Goal: Navigation & Orientation: Find specific page/section

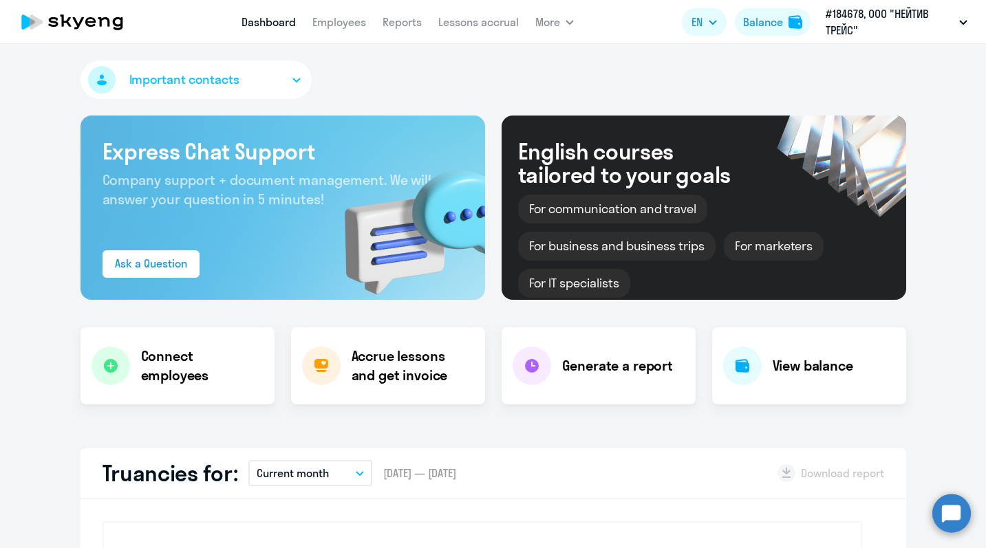
select select "30"
click at [753, 30] on button "Balance" at bounding box center [773, 22] width 76 height 28
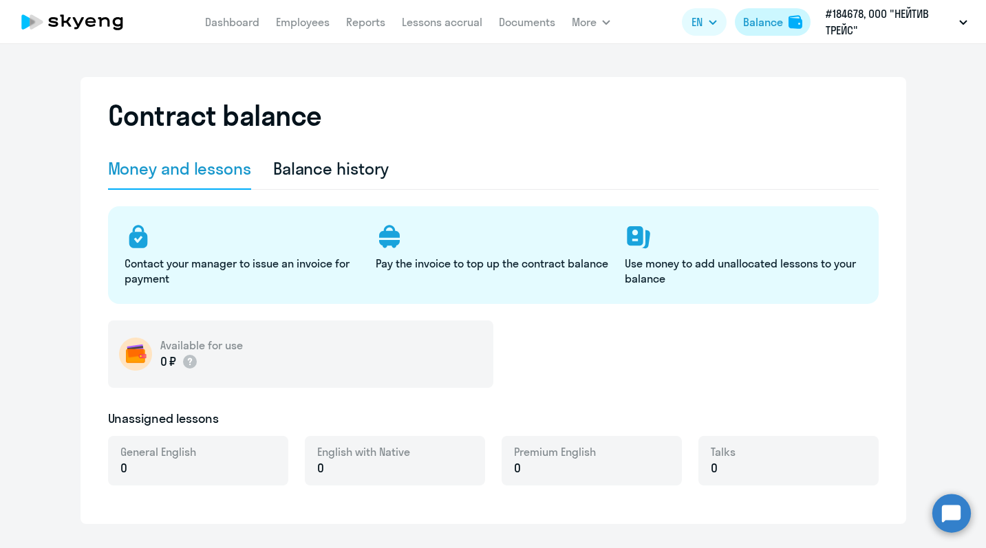
select select "english_adult_not_native_speaker"
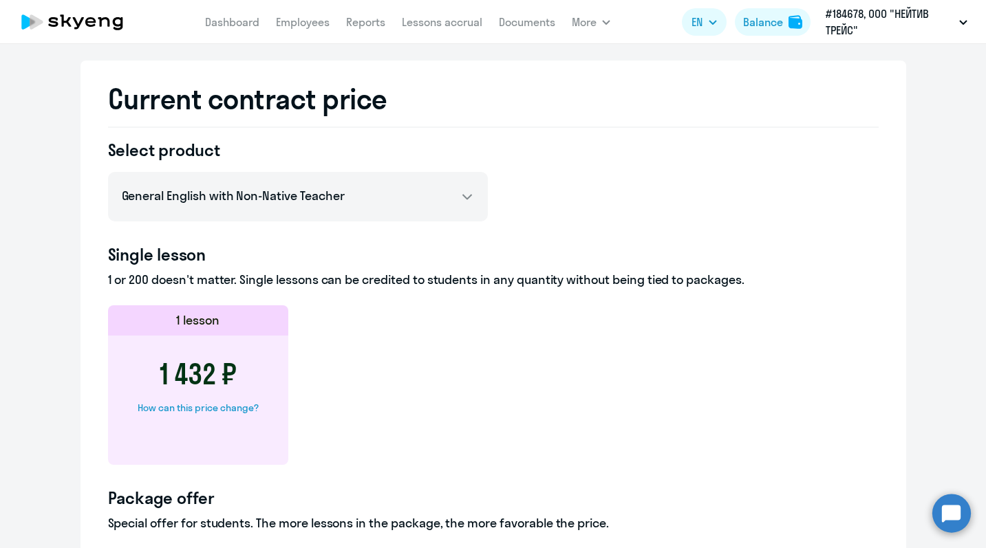
scroll to position [533, 0]
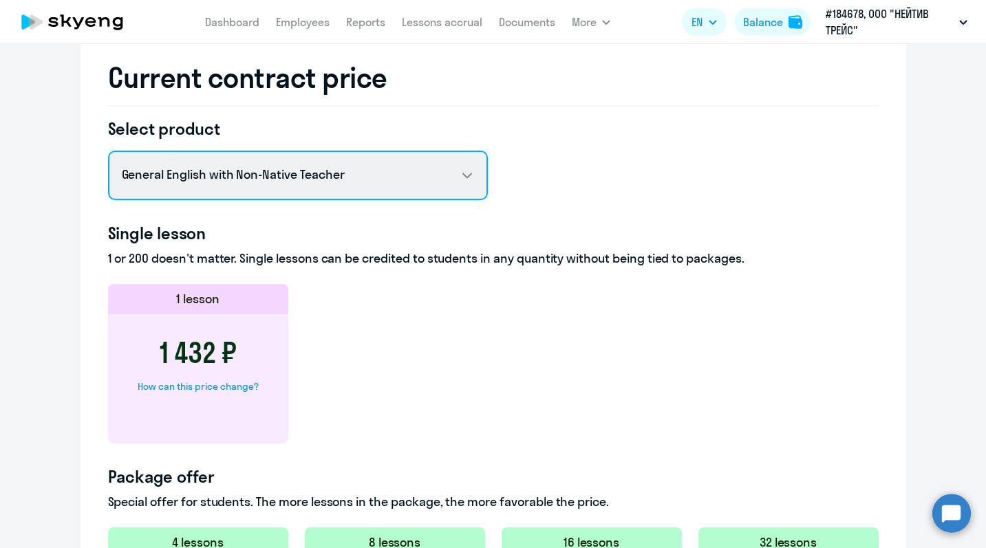
click at [467, 177] on select "General English with Non-Native Teacher General English with Native Teacher Pre…" at bounding box center [298, 176] width 380 height 50
click at [108, 151] on select "General English with Non-Native Teacher General English with Native Teacher Pre…" at bounding box center [298, 176] width 380 height 50
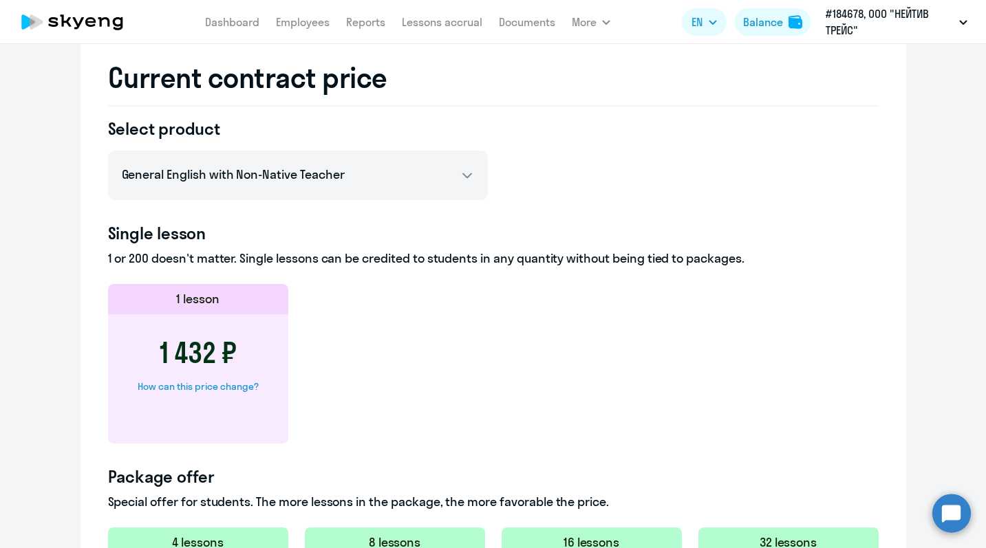
click at [557, 157] on div "Select product General English with Non-Native Teacher General English with Nat…" at bounding box center [493, 499] width 771 height 762
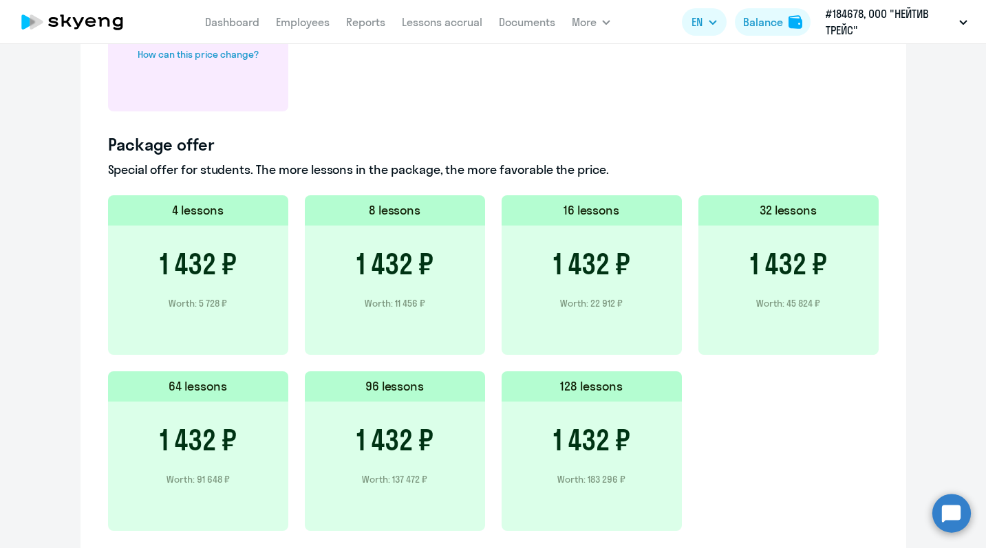
scroll to position [881, 0]
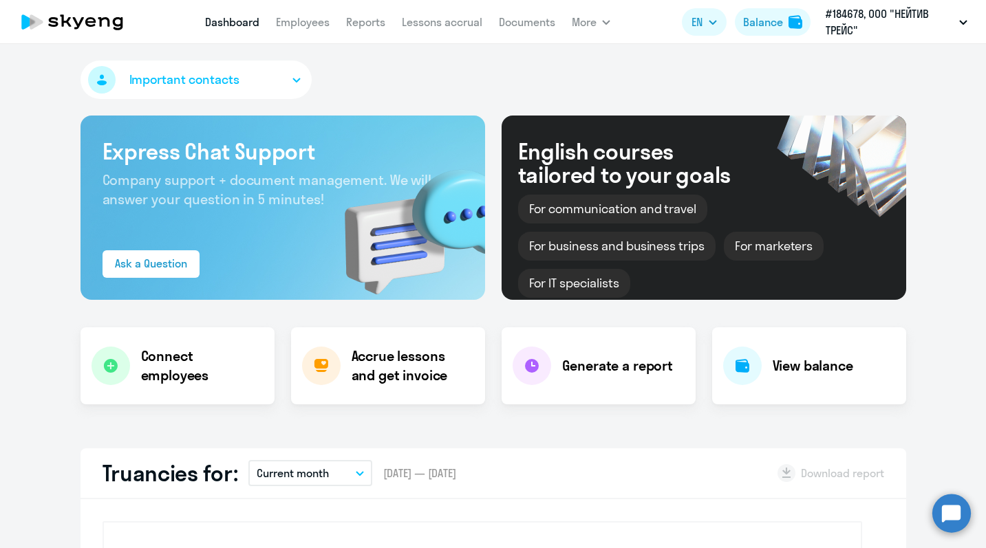
select select "30"
click at [308, 36] on app-header "Dashboard Employees Reports Lessons accrual Documents More Dashboard Employees …" at bounding box center [493, 22] width 986 height 44
click at [306, 24] on link "Employees" at bounding box center [303, 22] width 54 height 14
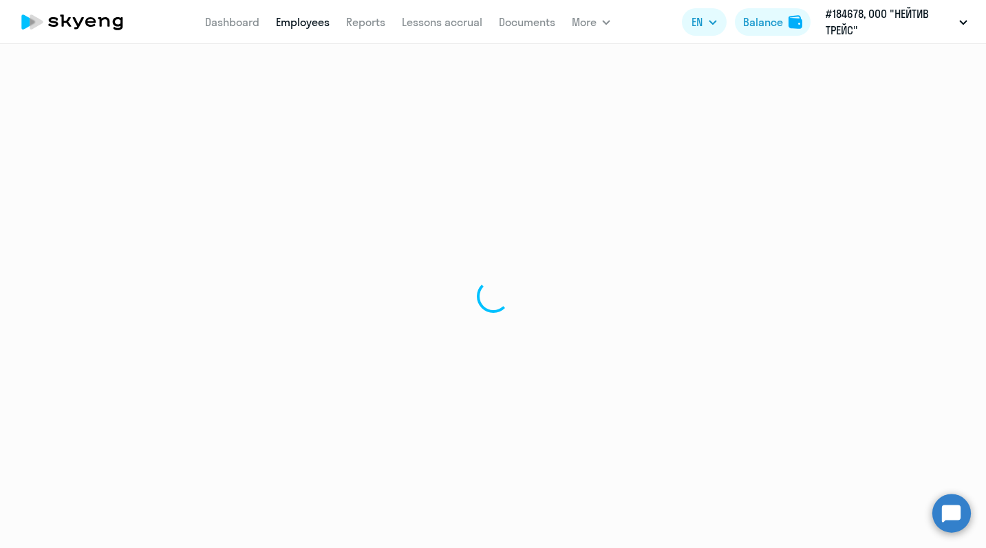
select select "30"
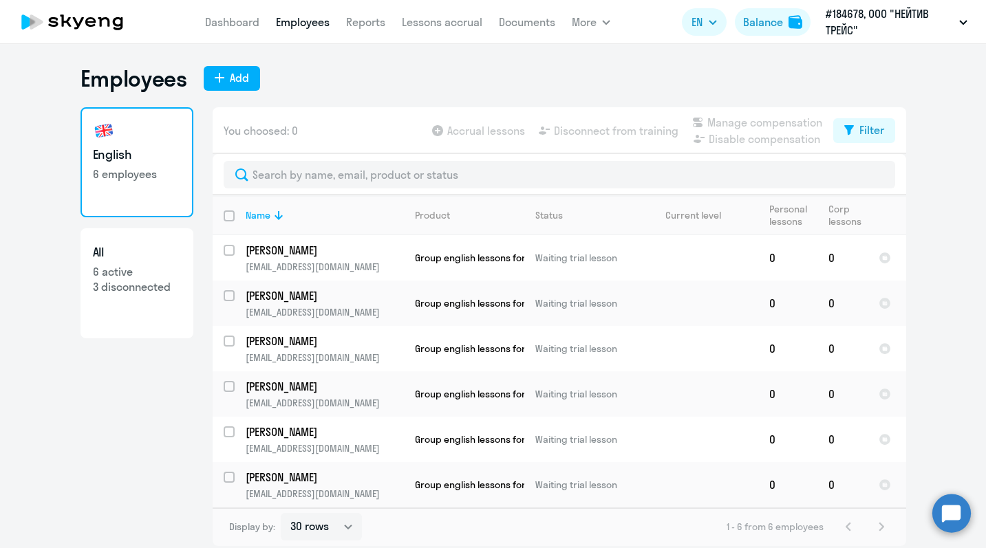
click at [137, 262] on link "All 6 active 3 disconnected" at bounding box center [137, 283] width 113 height 110
select select "30"
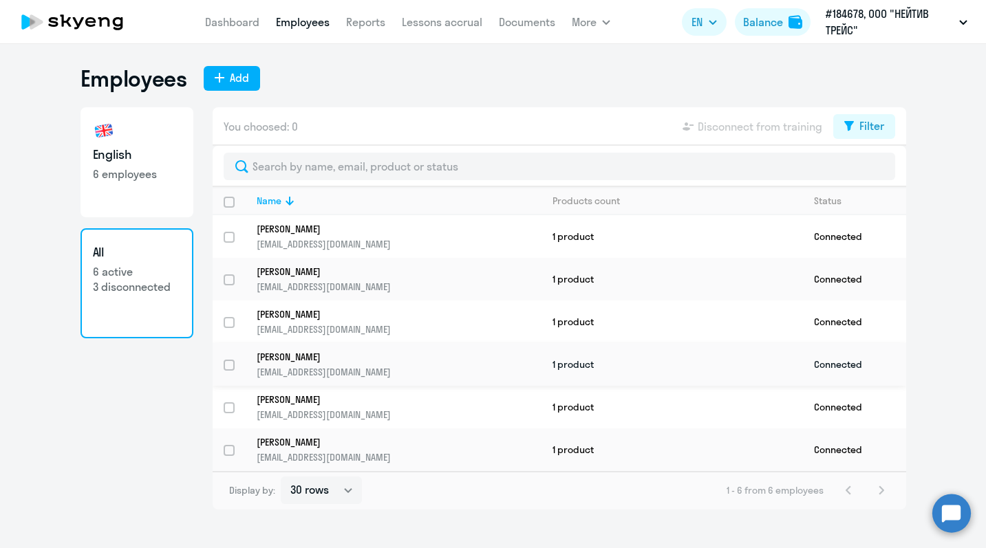
click at [292, 356] on p "[PERSON_NAME]" at bounding box center [390, 357] width 266 height 12
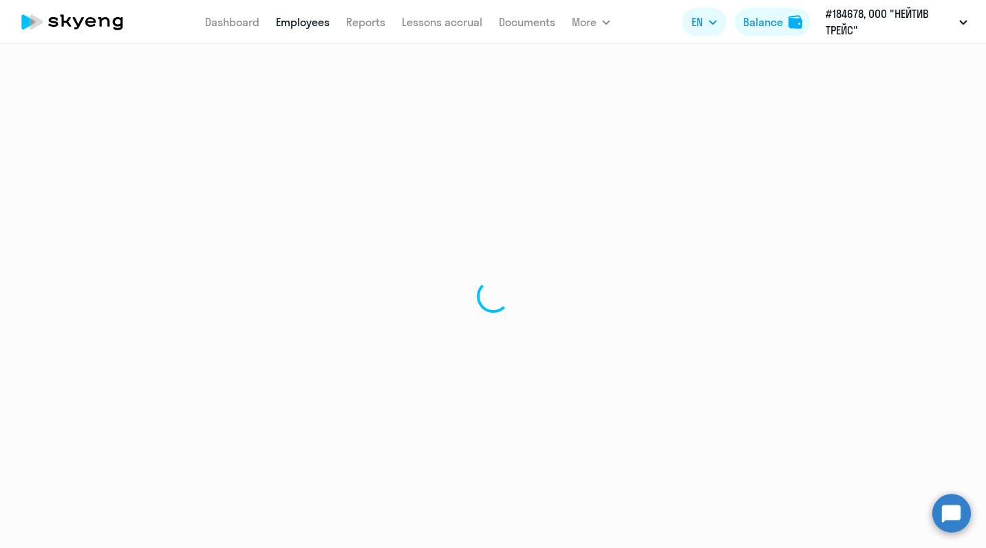
select select "english"
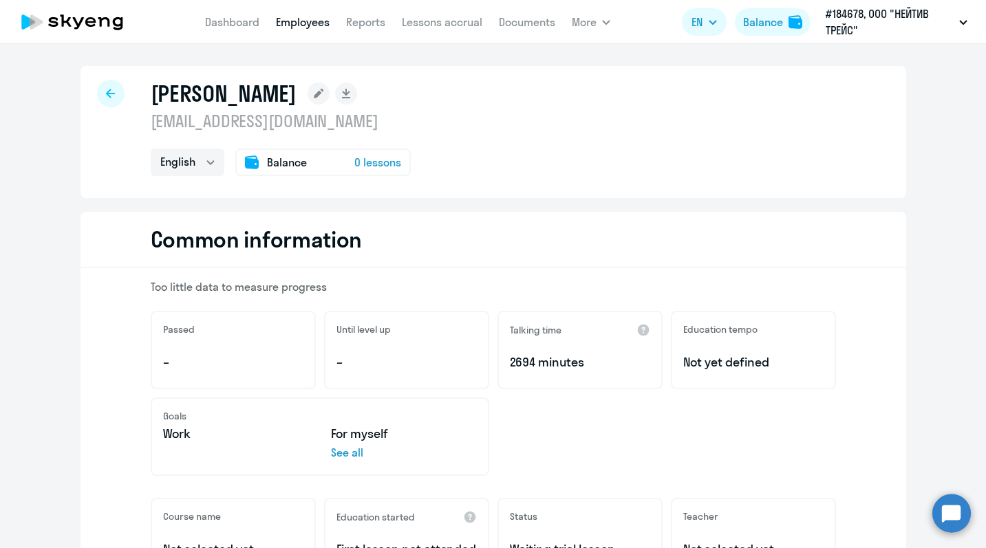
click at [106, 94] on icon at bounding box center [110, 94] width 9 height 10
select select "30"
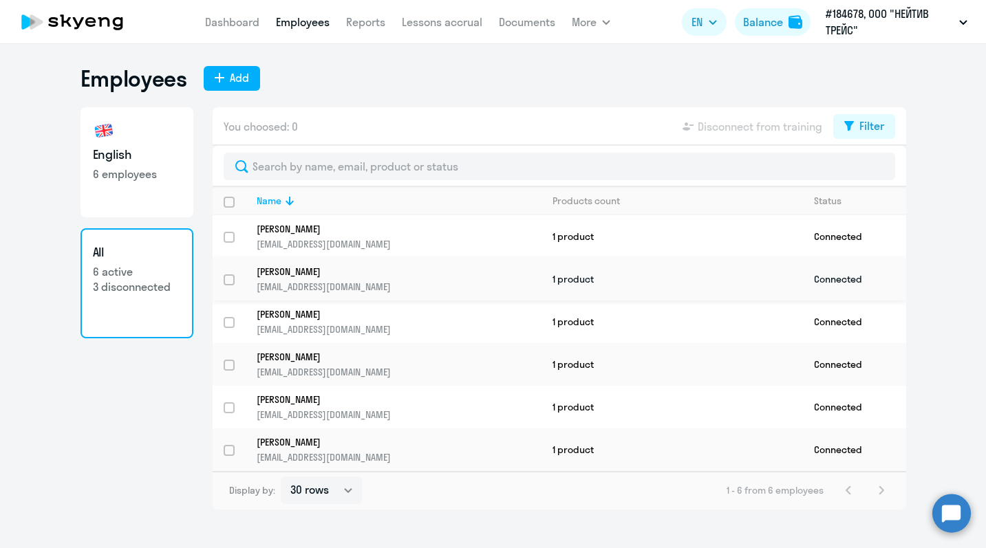
click at [293, 279] on link "Хасанова Анна Алексеевна ah@nativetrace.ru" at bounding box center [399, 280] width 284 height 28
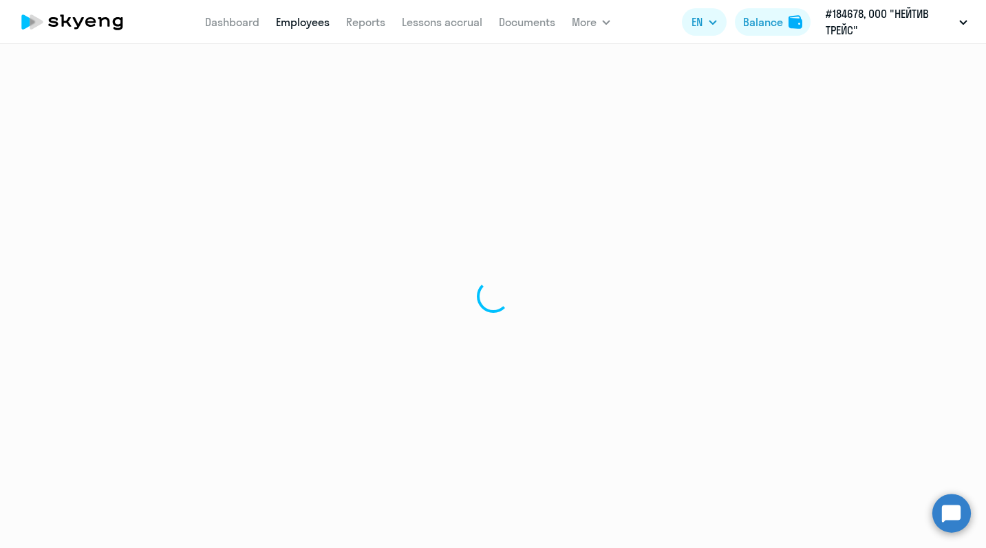
select select "english"
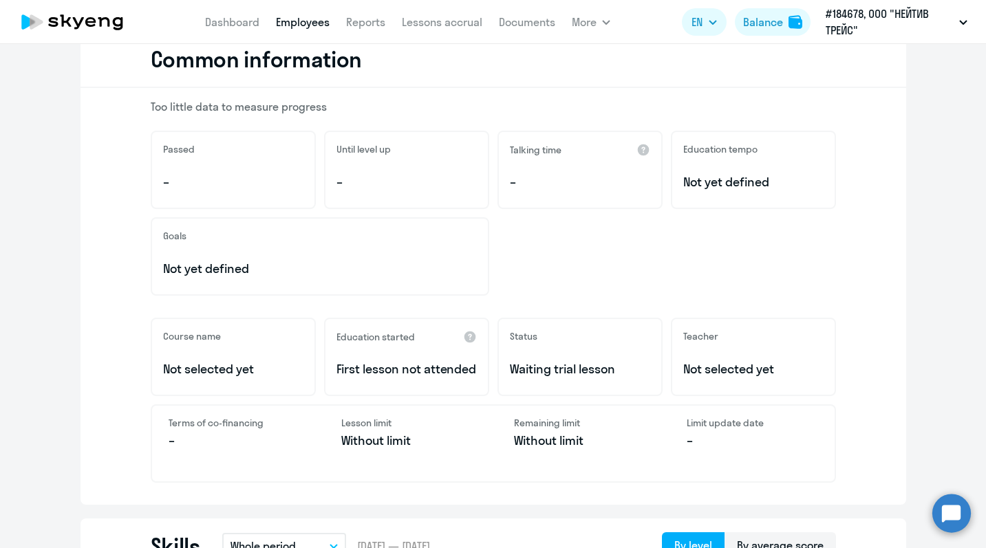
scroll to position [184, 0]
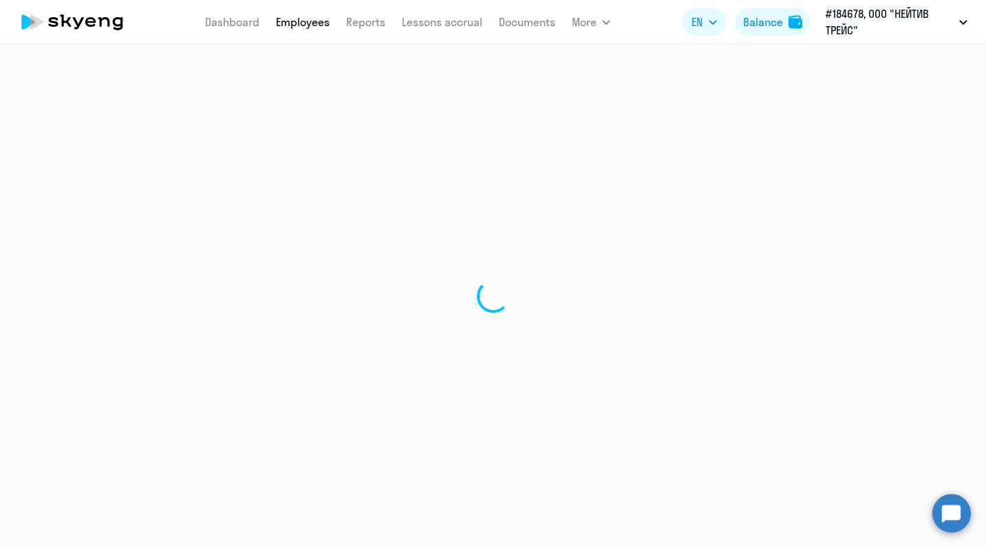
select select "30"
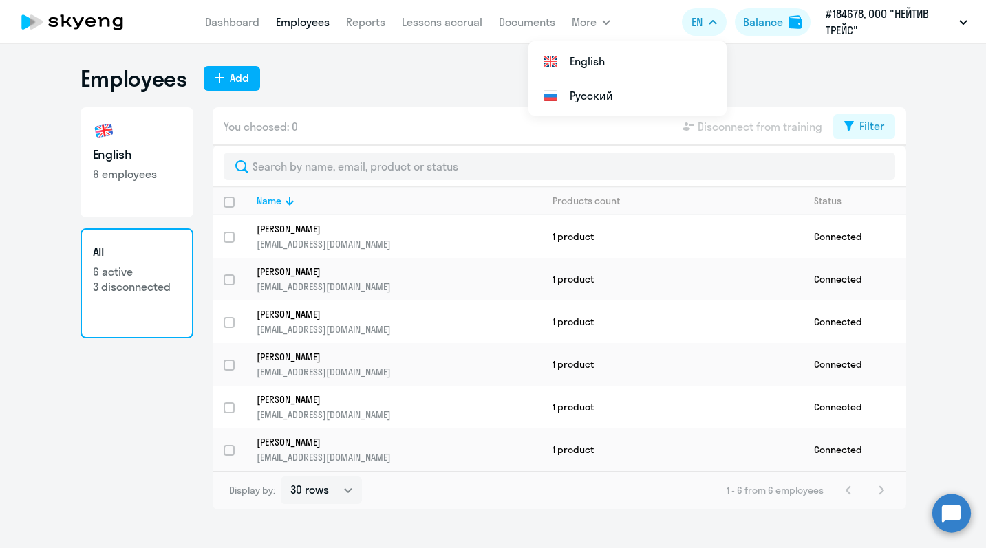
click at [697, 20] on span "EN" at bounding box center [697, 22] width 11 height 17
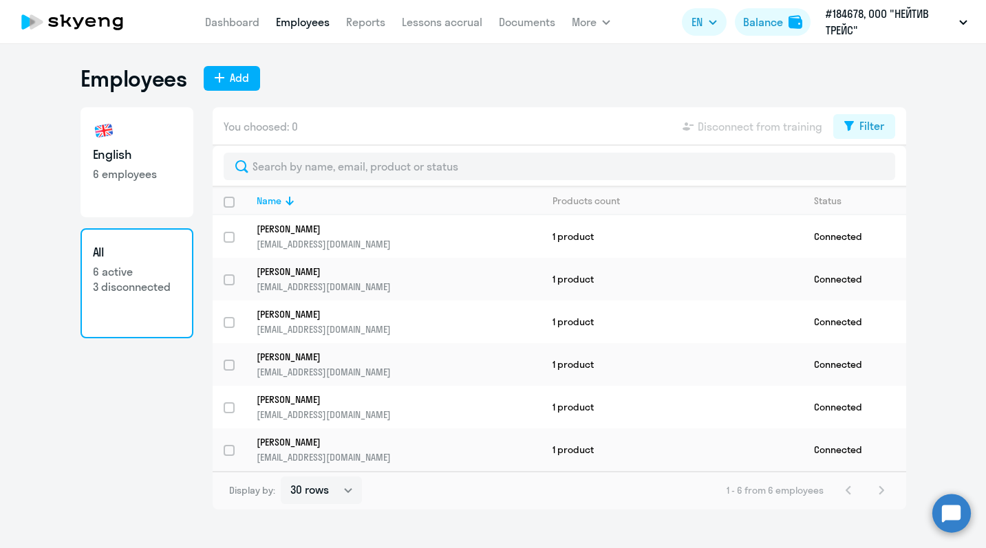
click at [703, 23] on button "EN" at bounding box center [704, 22] width 45 height 28
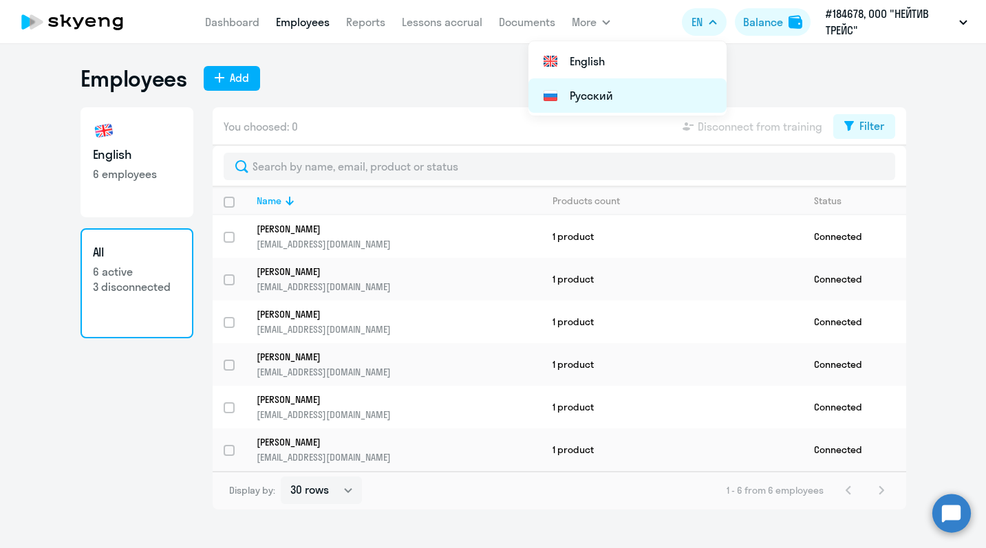
click at [628, 92] on li "Русский" at bounding box center [627, 95] width 198 height 34
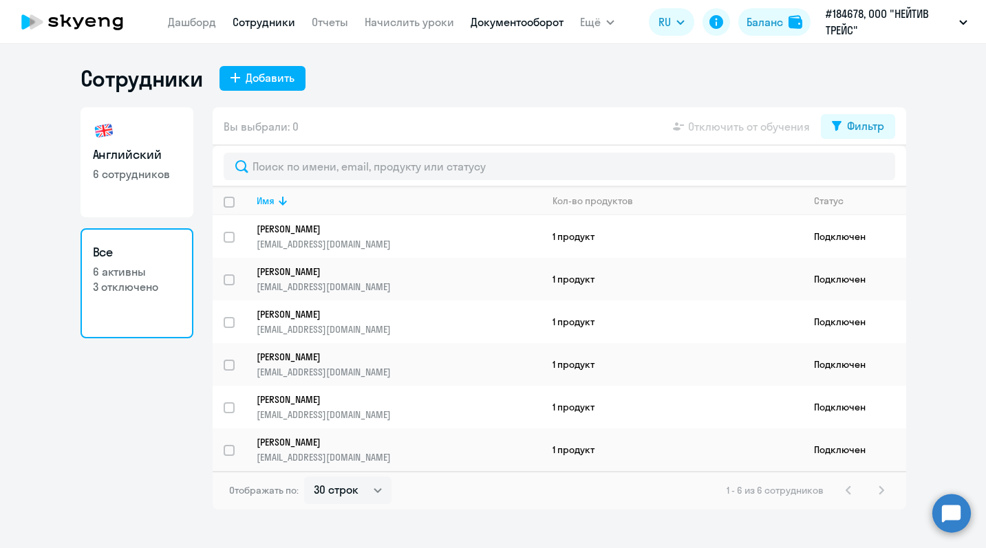
click at [536, 22] on link "Документооборот" at bounding box center [517, 22] width 93 height 14
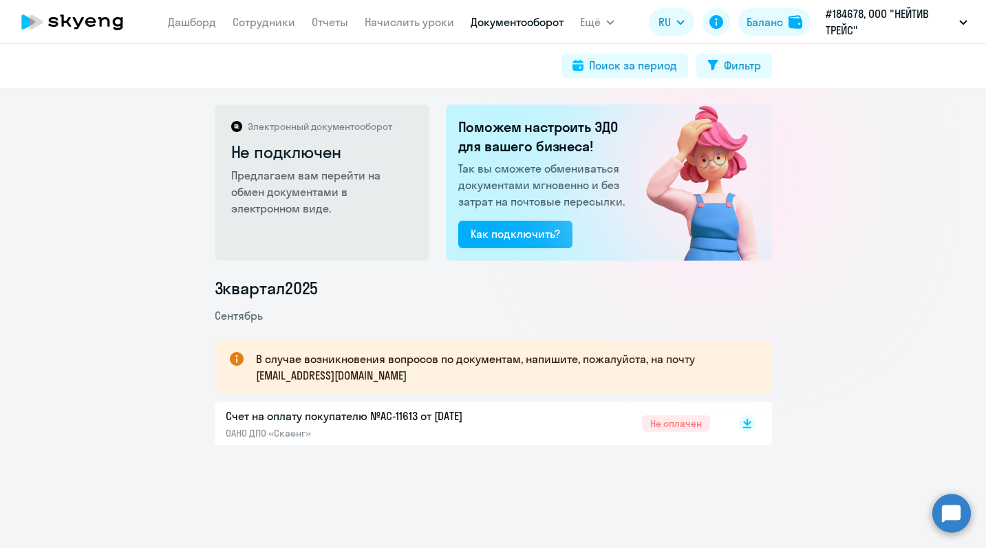
click at [350, 416] on p "Счет на оплату покупателю №AC-11613 от 18.09.2025" at bounding box center [370, 416] width 289 height 17
click at [599, 19] on span "Ещё" at bounding box center [590, 22] width 21 height 17
click at [590, 26] on span "Ещё" at bounding box center [590, 22] width 21 height 17
click at [376, 22] on link "Начислить уроки" at bounding box center [409, 22] width 89 height 14
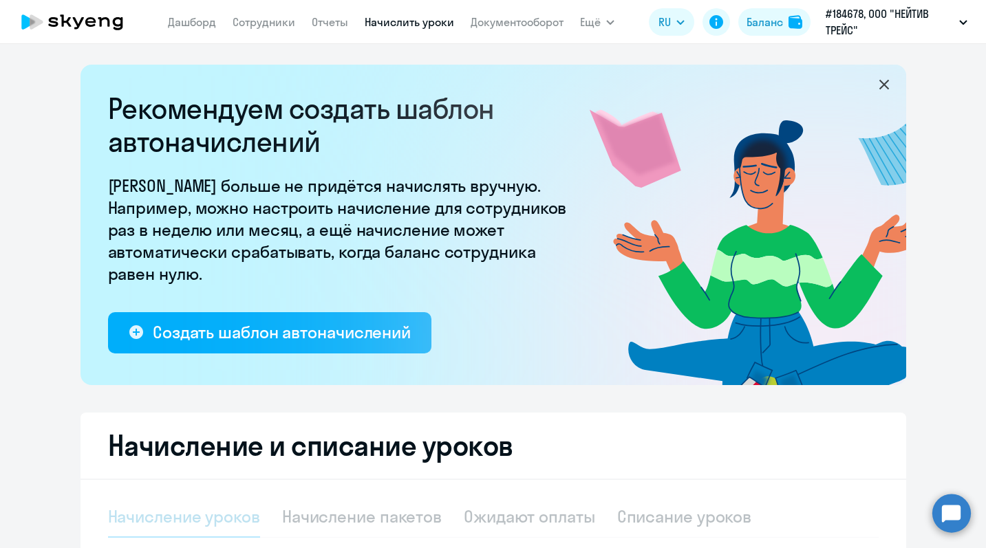
select select "10"
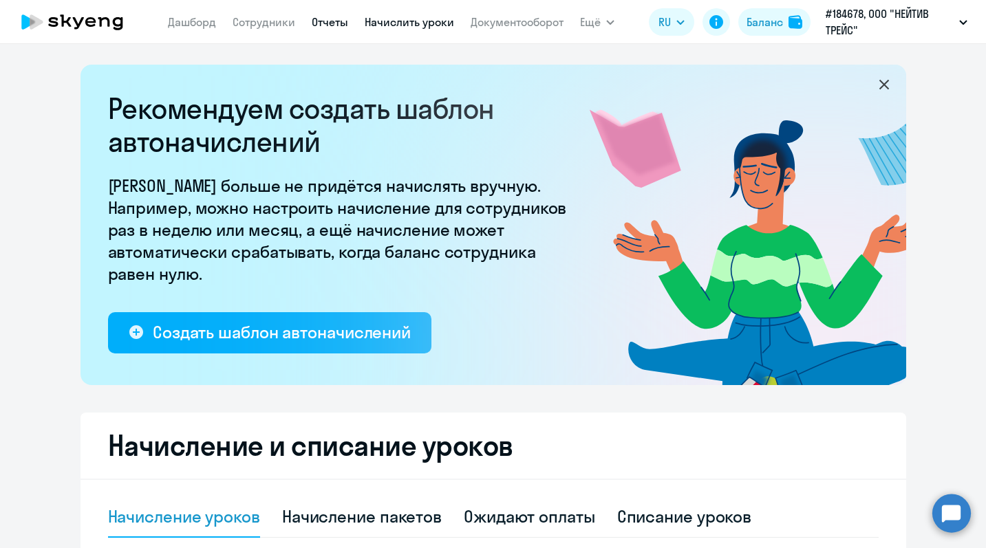
click at [322, 25] on link "Отчеты" at bounding box center [330, 22] width 36 height 14
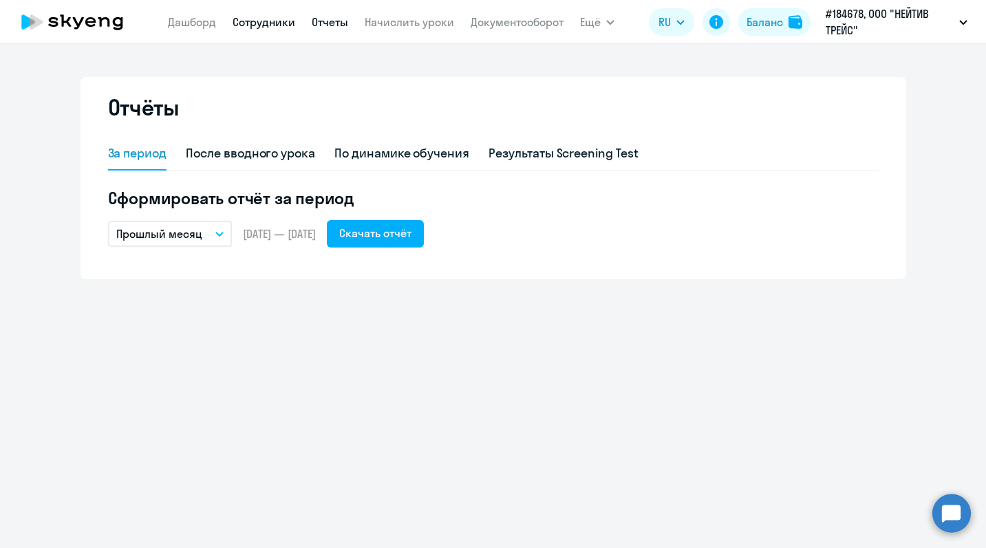
click at [284, 21] on link "Сотрудники" at bounding box center [264, 22] width 63 height 14
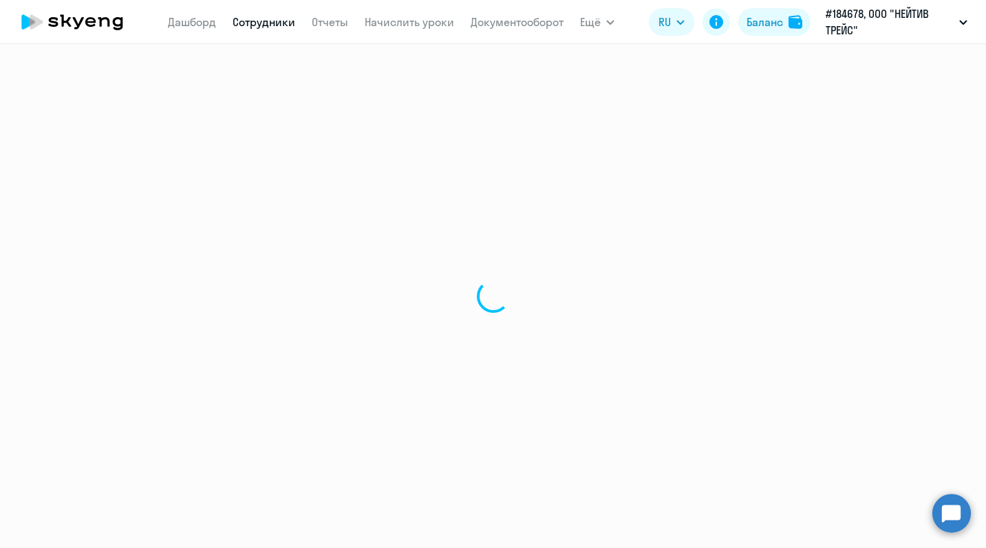
select select "30"
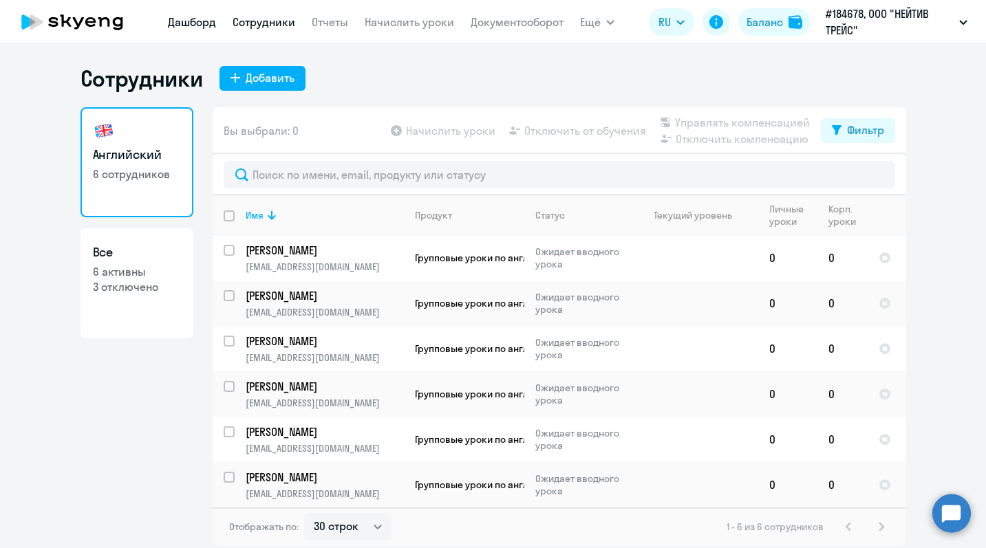
click at [200, 21] on link "Дашборд" at bounding box center [192, 22] width 48 height 14
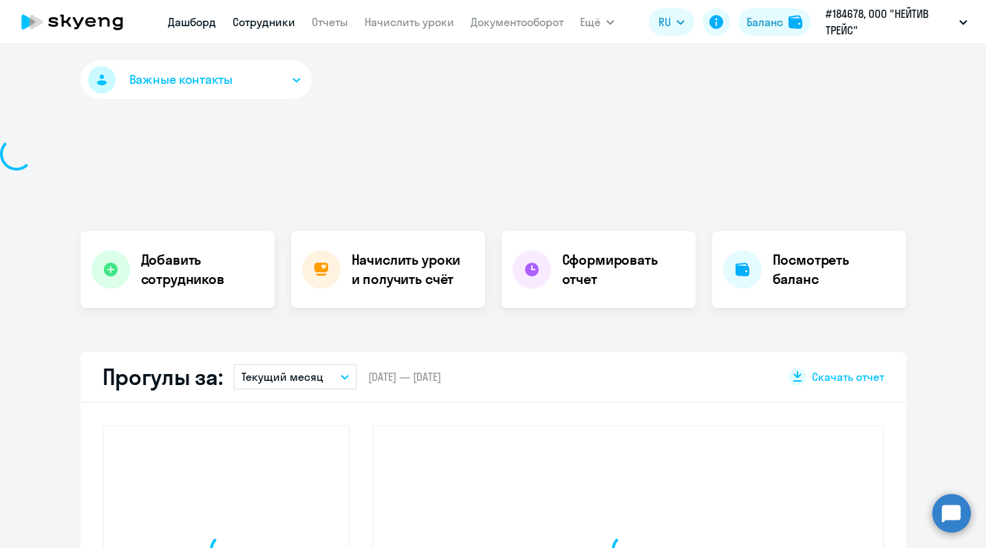
select select "30"
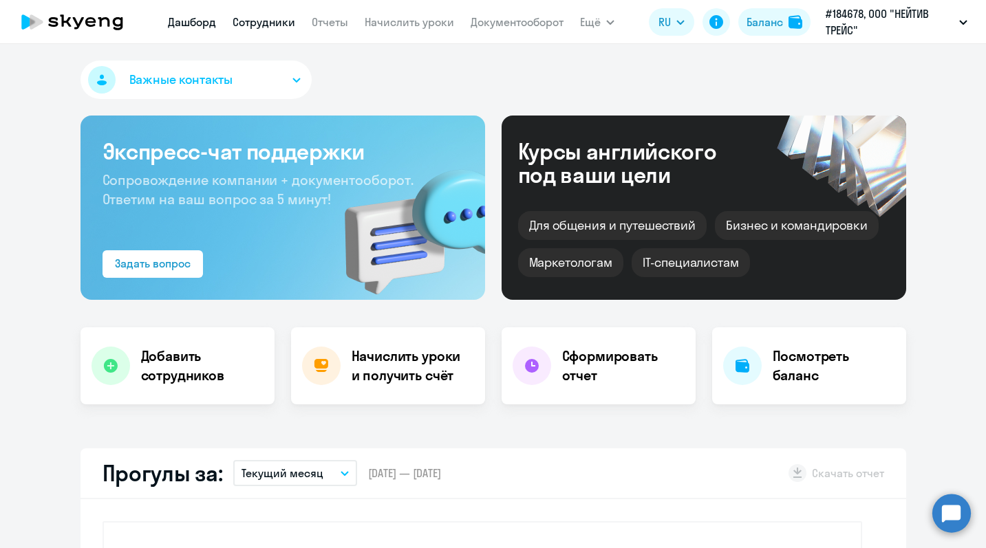
click at [250, 23] on link "Сотрудники" at bounding box center [264, 22] width 63 height 14
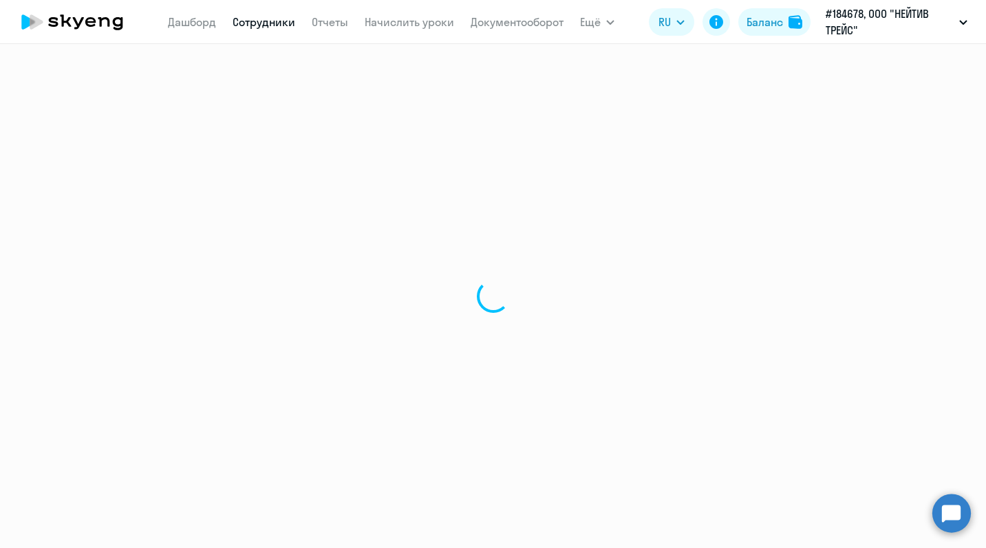
select select "30"
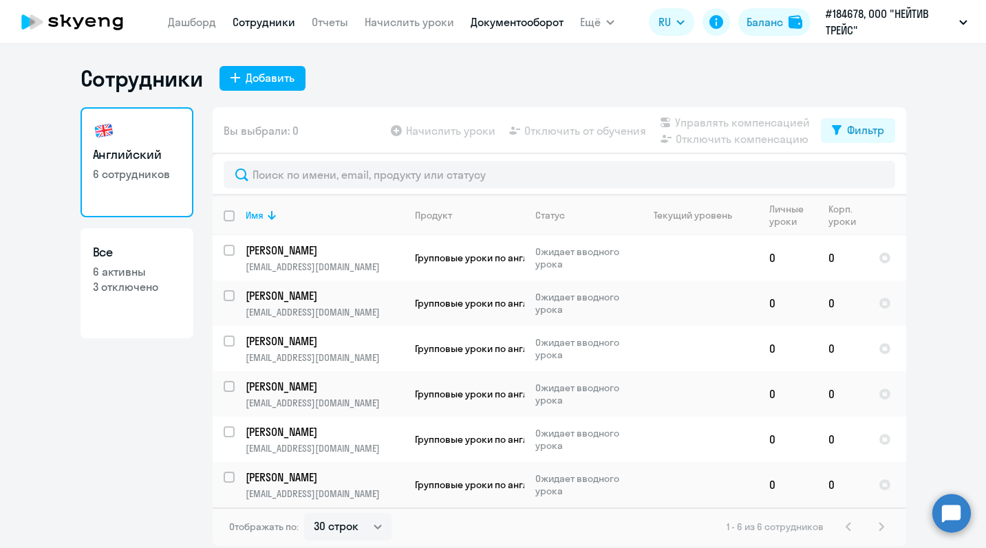
click at [484, 19] on link "Документооборот" at bounding box center [517, 22] width 93 height 14
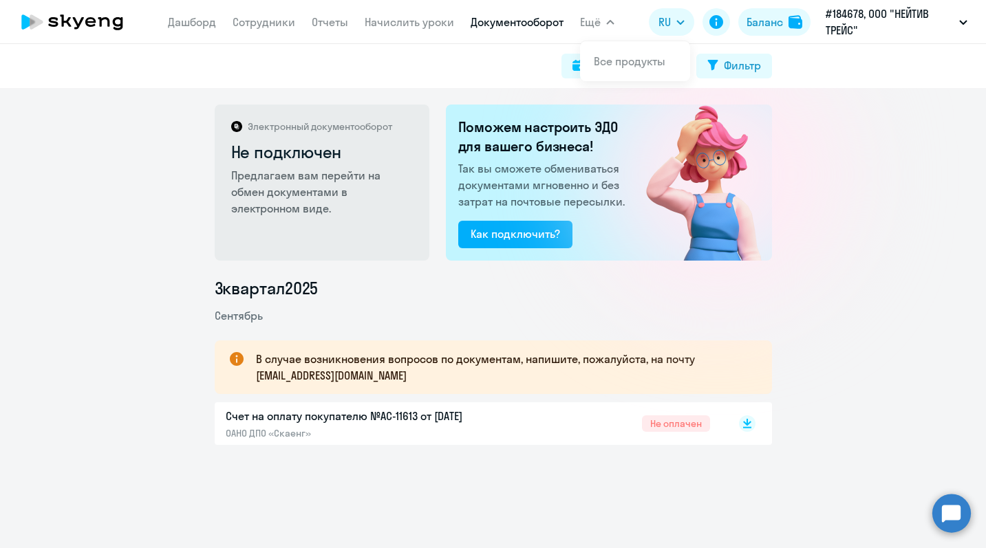
click at [590, 28] on span "Ещё" at bounding box center [590, 22] width 21 height 17
click at [442, 25] on link "Начислить уроки" at bounding box center [409, 22] width 89 height 14
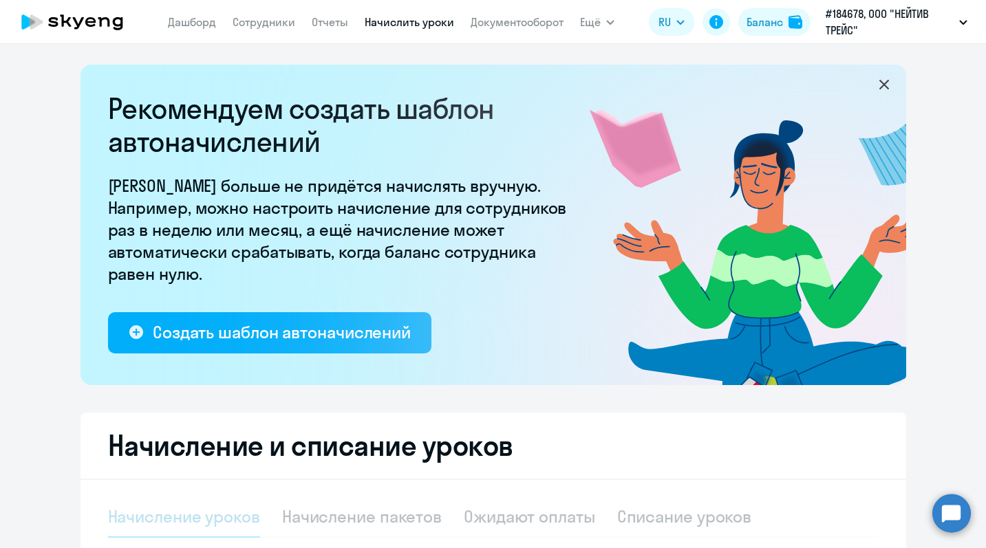
select select "10"
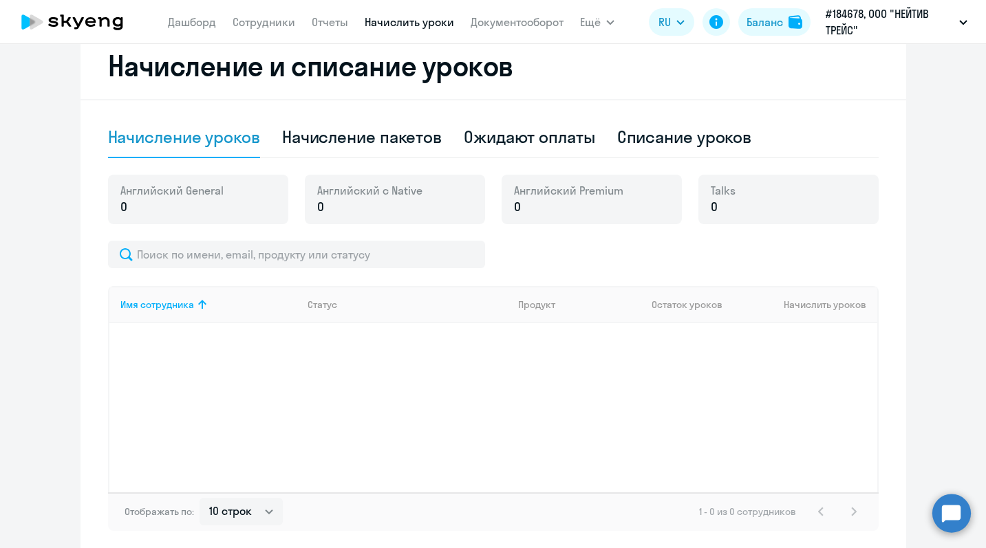
scroll to position [383, 0]
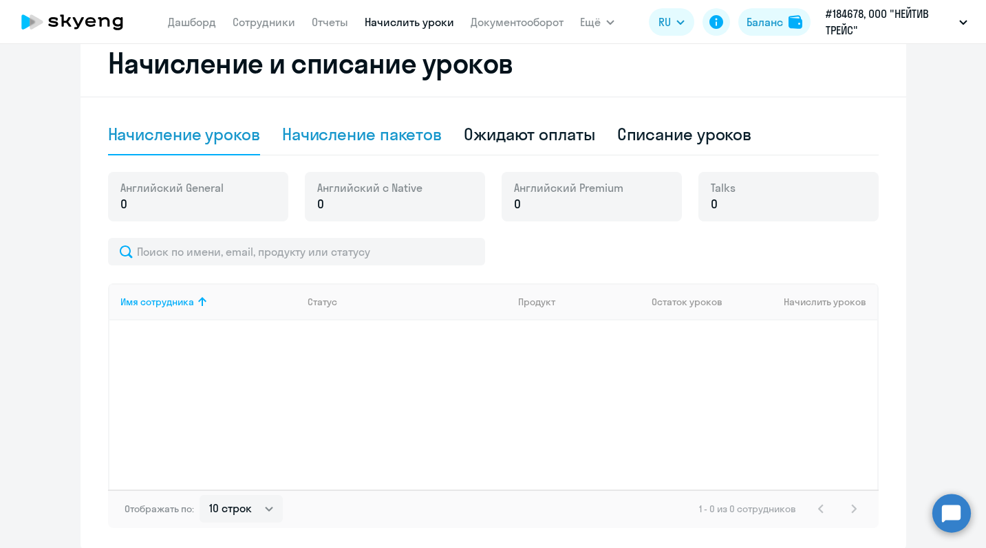
click at [399, 122] on div "Начисление пакетов" at bounding box center [362, 134] width 160 height 41
select select "10"
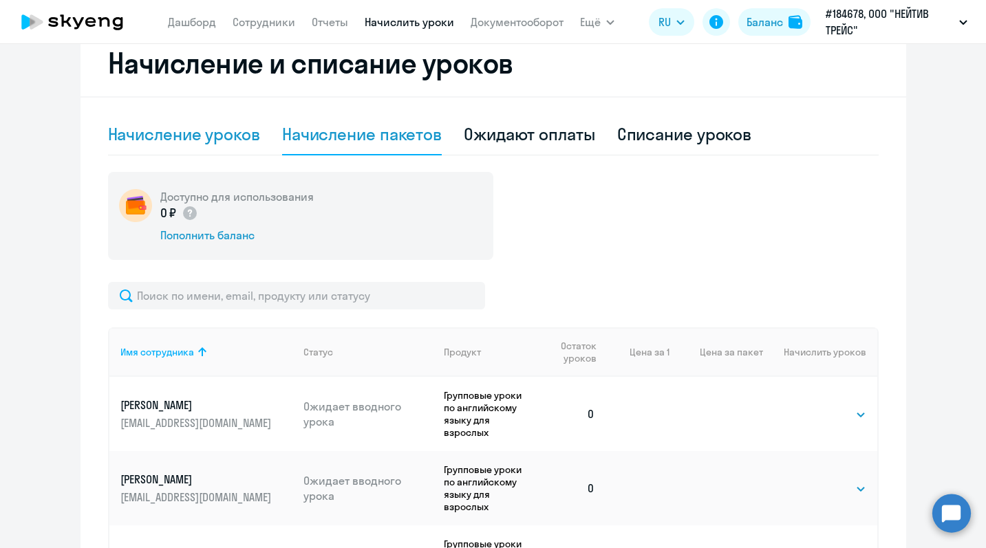
click at [227, 117] on div "Начисление уроков" at bounding box center [184, 134] width 152 height 41
select select "10"
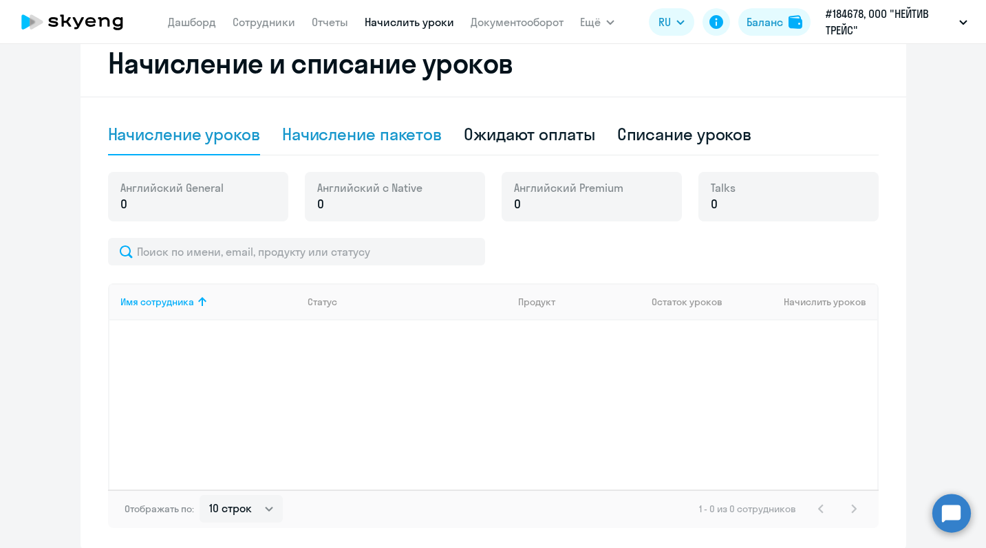
click at [340, 140] on div "Начисление пакетов" at bounding box center [362, 134] width 160 height 22
select select "10"
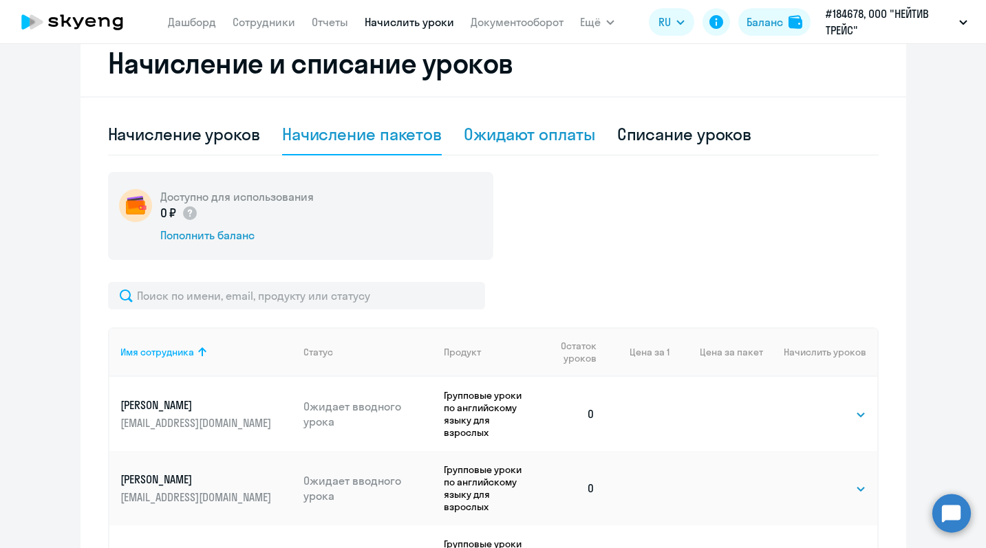
click at [491, 147] on div "Ожидают оплаты" at bounding box center [529, 134] width 131 height 41
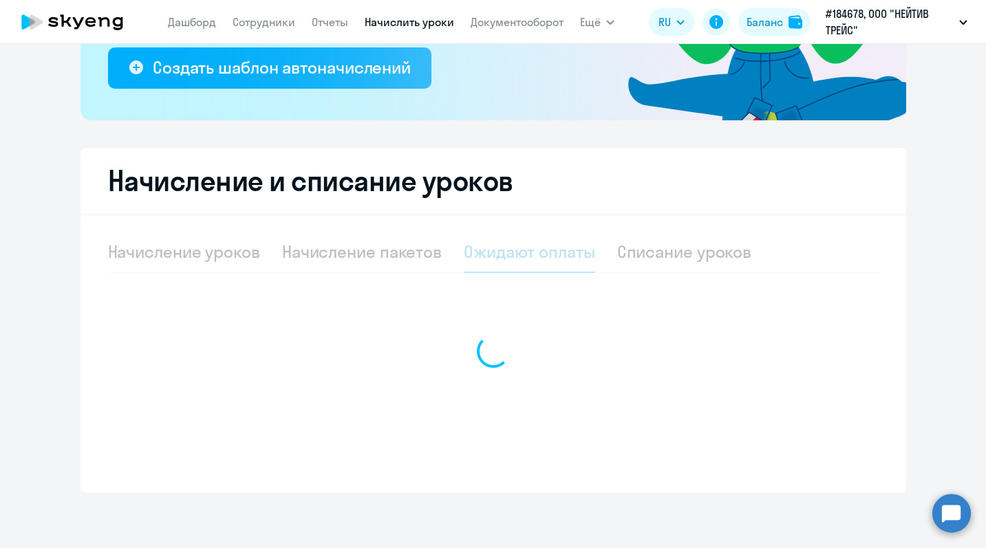
scroll to position [265, 0]
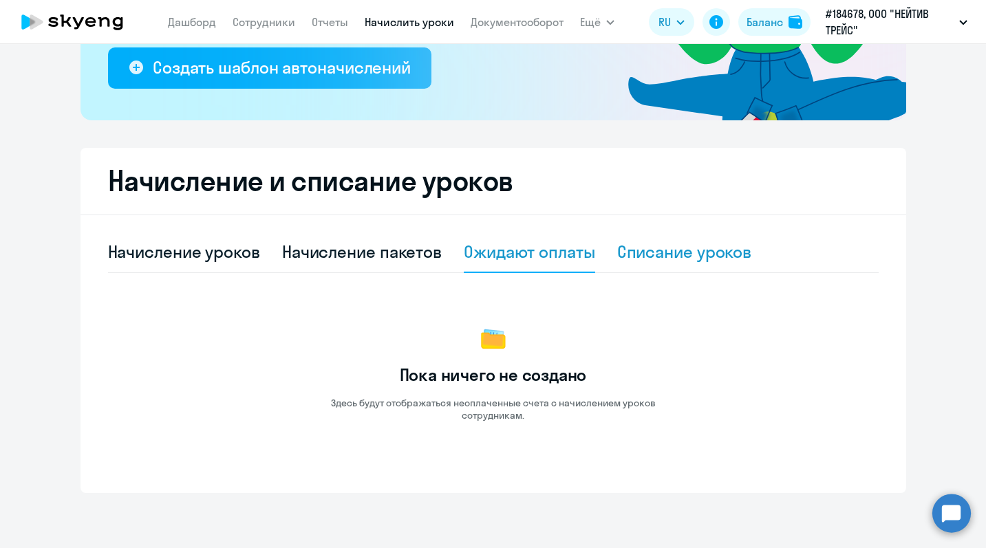
click at [628, 250] on div "Списание уроков" at bounding box center [684, 252] width 135 height 22
select select "10"
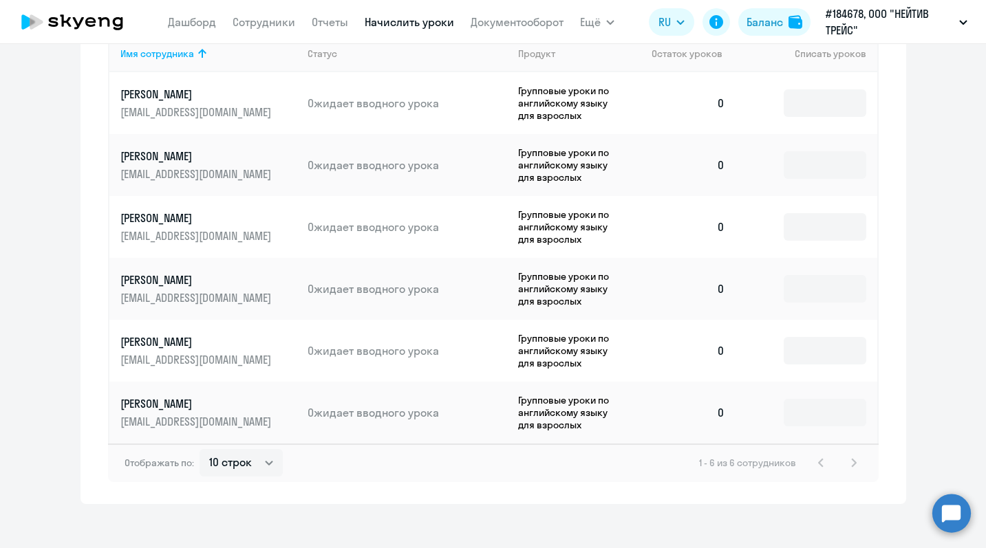
scroll to position [576, 0]
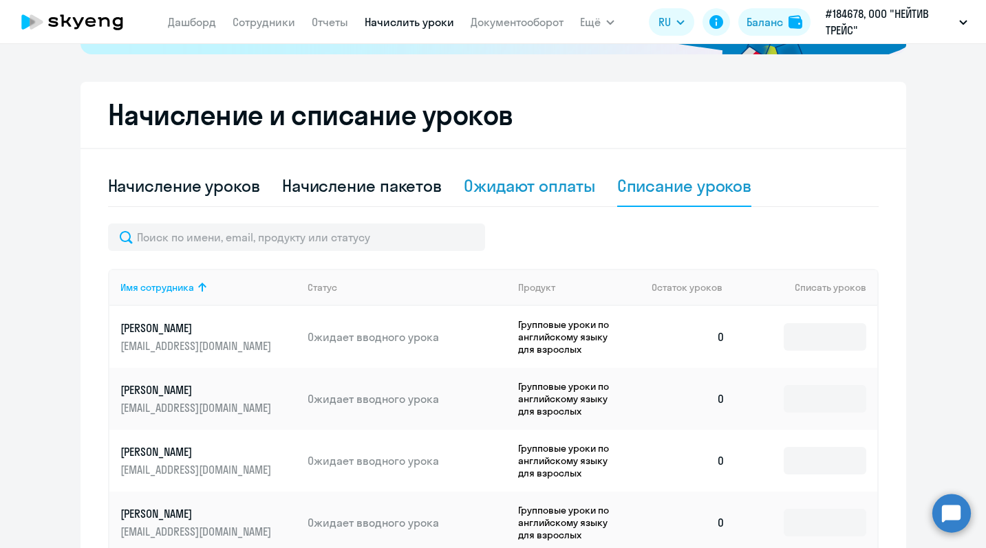
click at [548, 184] on div "Ожидают оплаты" at bounding box center [529, 186] width 131 height 22
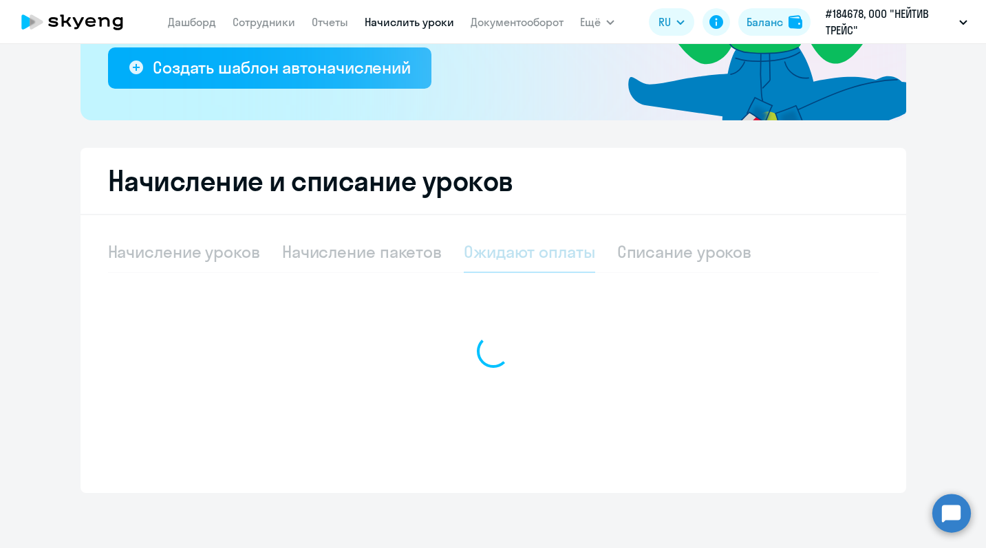
scroll to position [265, 0]
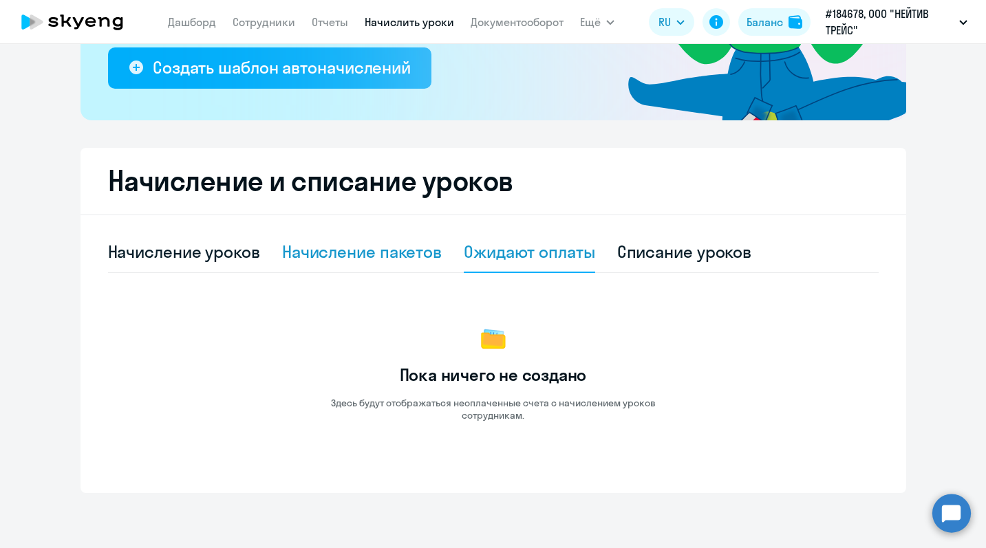
click at [398, 255] on div "Начисление пакетов" at bounding box center [362, 252] width 160 height 22
select select "10"
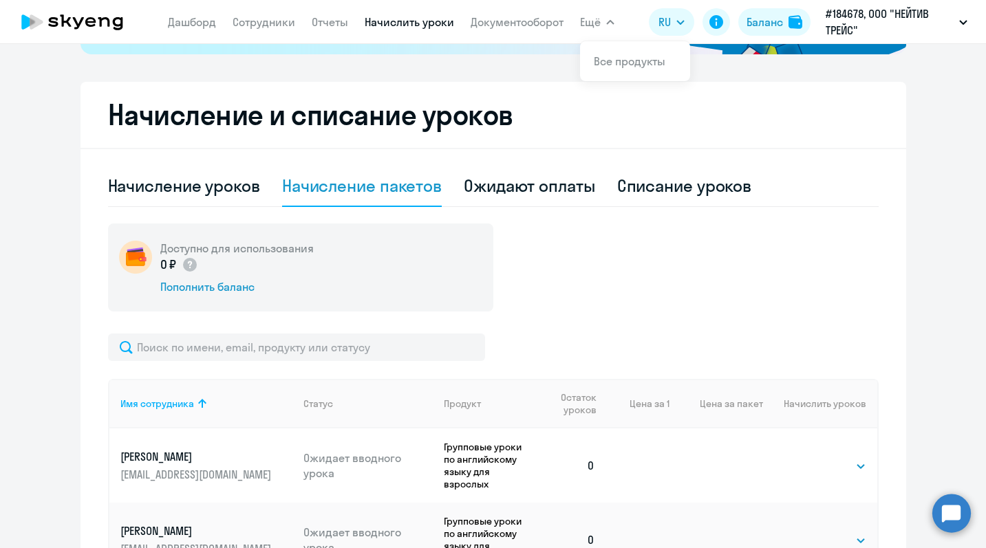
click at [593, 21] on span "Ещё" at bounding box center [590, 22] width 21 height 17
click at [592, 28] on span "Ещё" at bounding box center [590, 22] width 21 height 17
click at [597, 54] on link "Все продукты" at bounding box center [630, 61] width 72 height 14
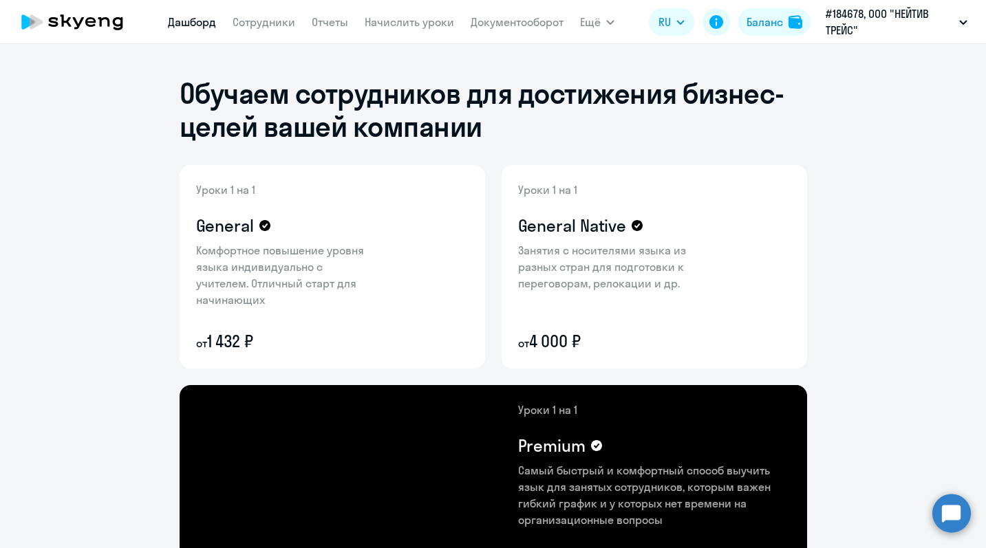
click at [197, 26] on link "Дашборд" at bounding box center [192, 22] width 48 height 14
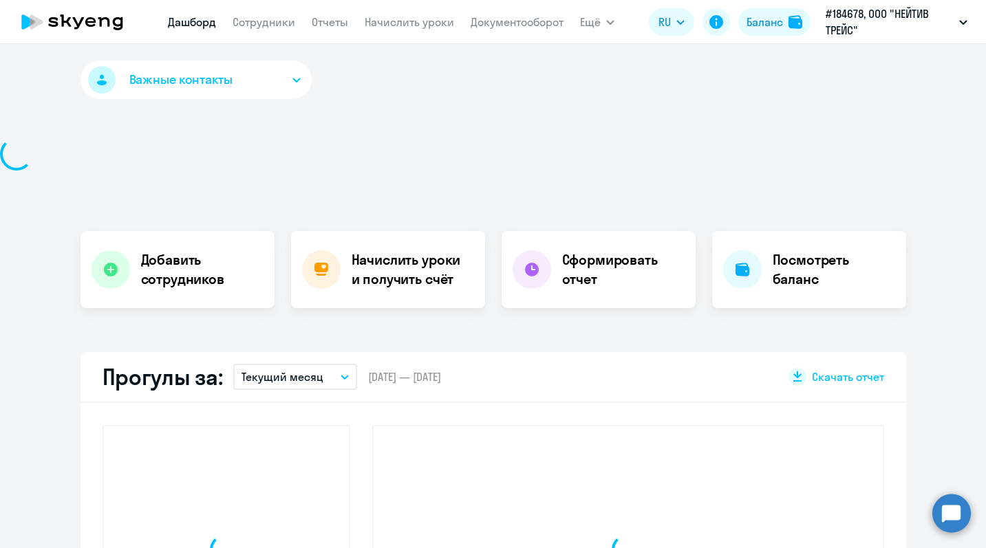
select select "30"
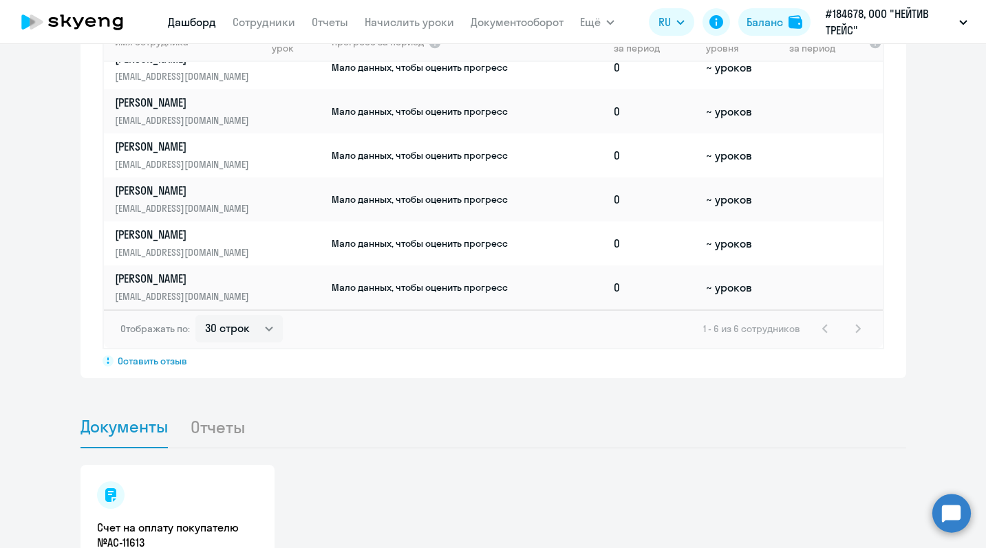
scroll to position [1159, 0]
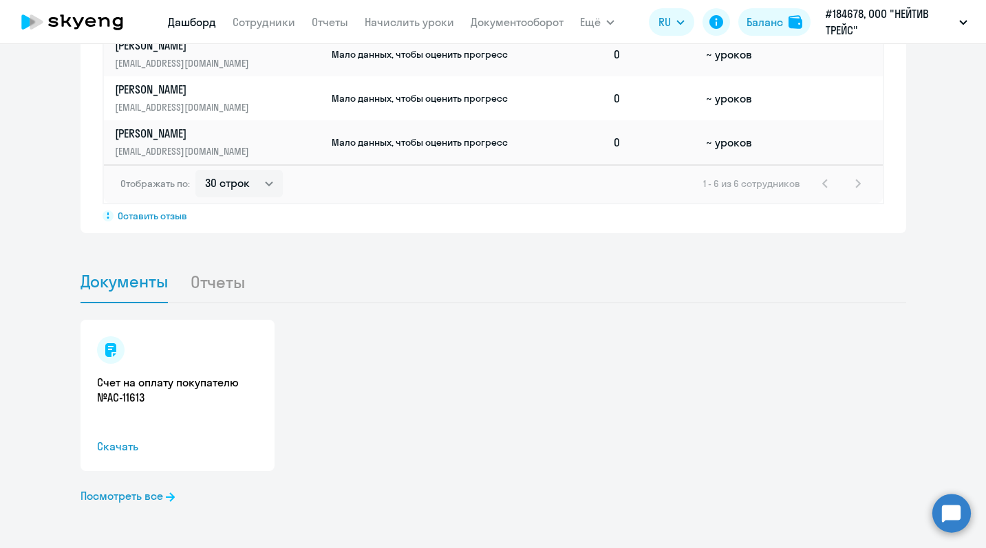
click at [216, 288] on li "Отчеты" at bounding box center [229, 282] width 78 height 42
click at [208, 279] on li "Отчеты" at bounding box center [229, 282] width 78 height 42
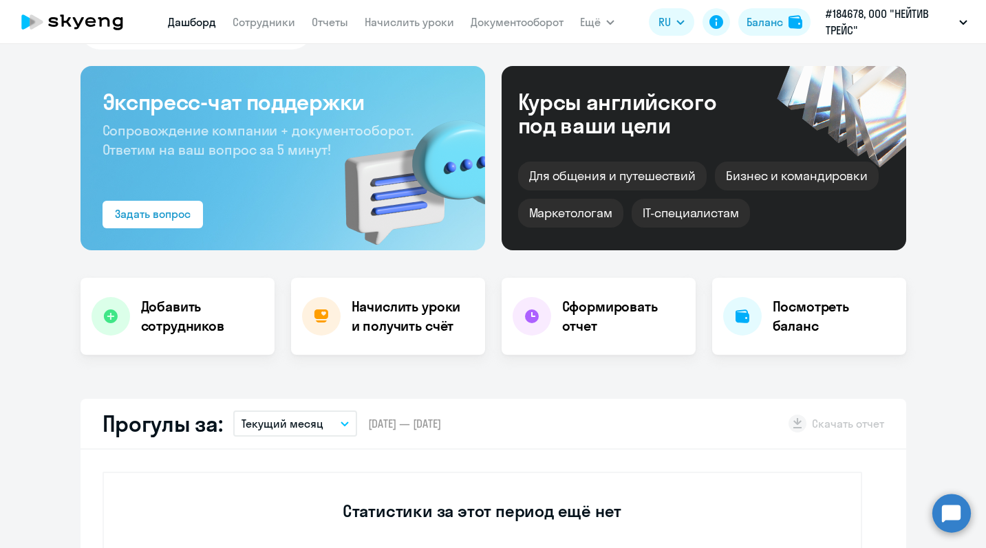
scroll to position [0, 0]
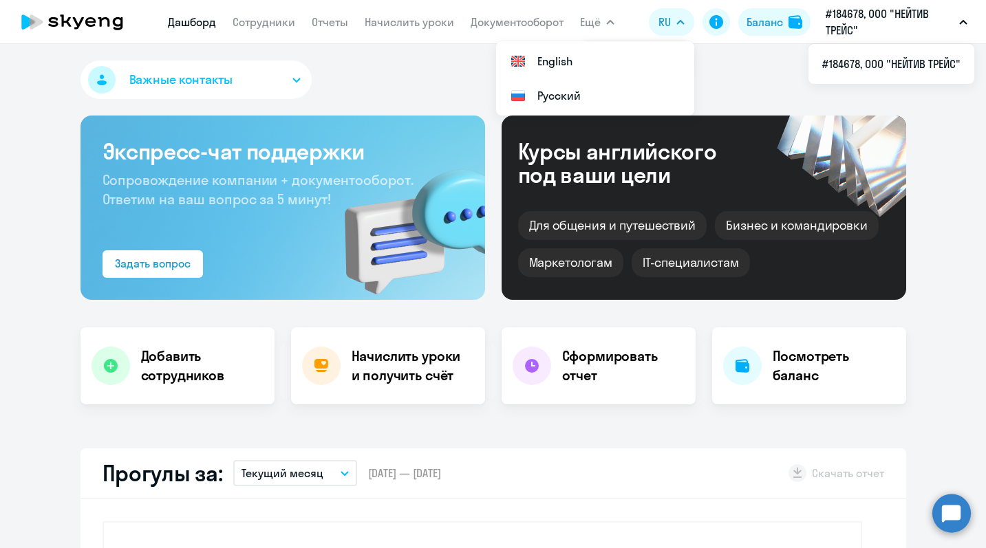
click at [861, 23] on p "#184678, ООО "НЕЙТИВ ТРЕЙС"" at bounding box center [890, 22] width 128 height 33
click at [705, 81] on div "Важные контакты" at bounding box center [494, 83] width 826 height 44
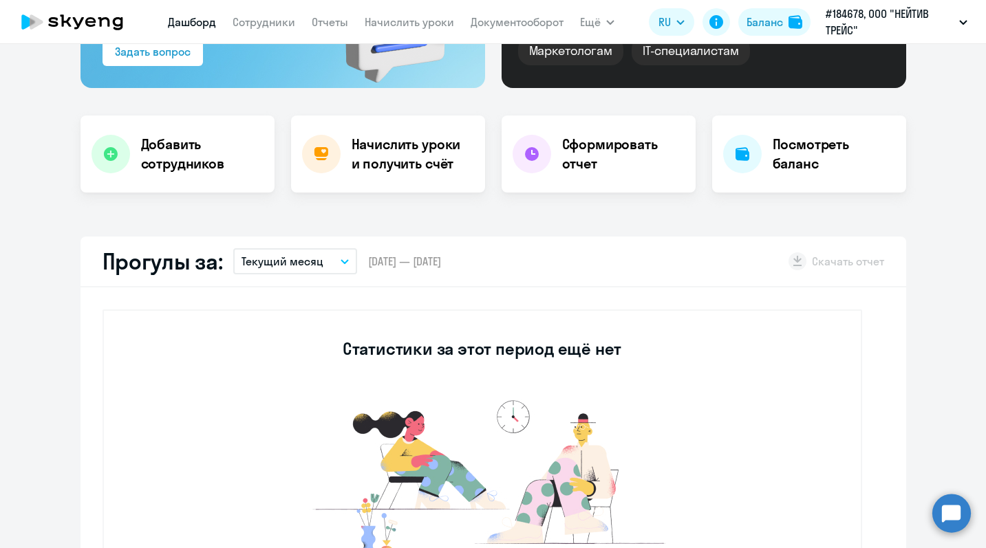
scroll to position [231, 0]
